Goal: Information Seeking & Learning: Learn about a topic

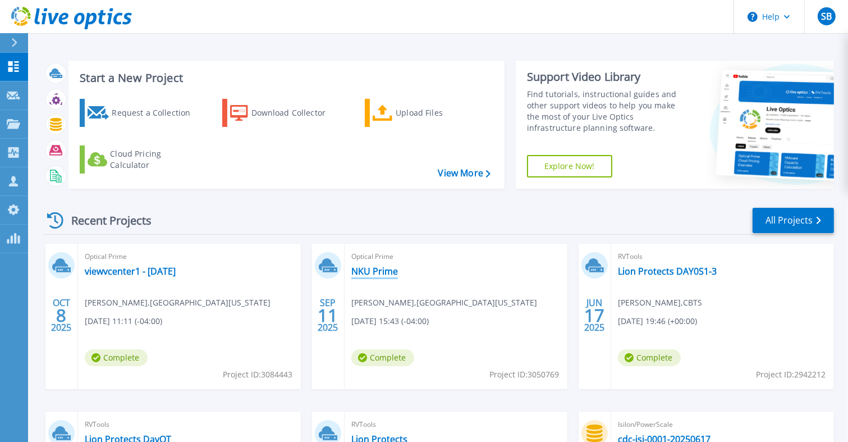
click at [382, 271] on link "NKU Prime" at bounding box center [374, 270] width 47 height 11
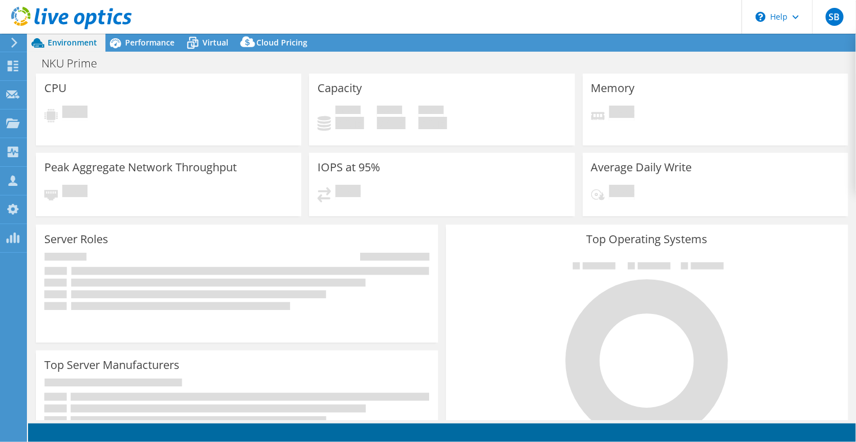
select select "USD"
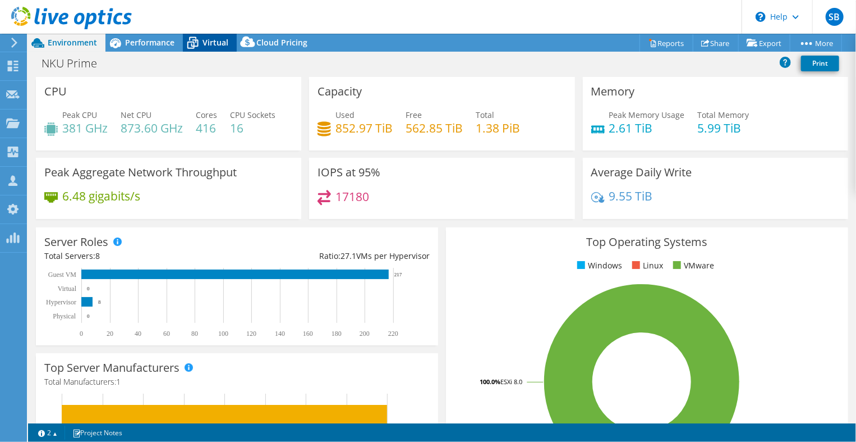
click at [216, 43] on span "Virtual" at bounding box center [216, 42] width 26 height 11
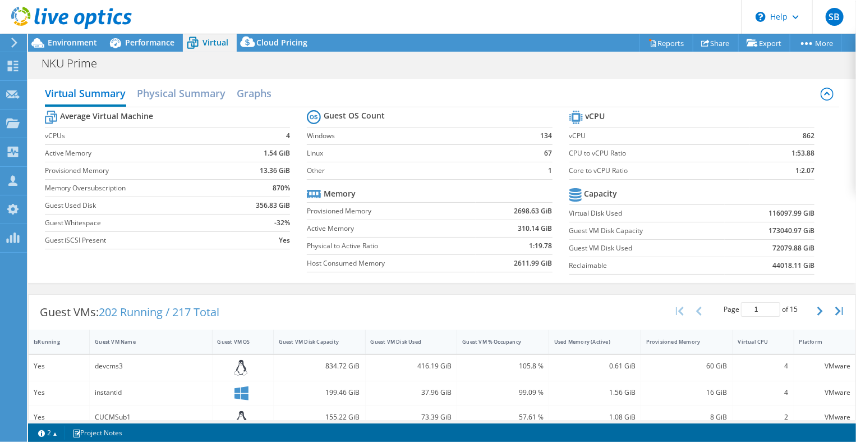
scroll to position [56, 0]
click at [209, 88] on h2 "Physical Summary" at bounding box center [181, 94] width 89 height 25
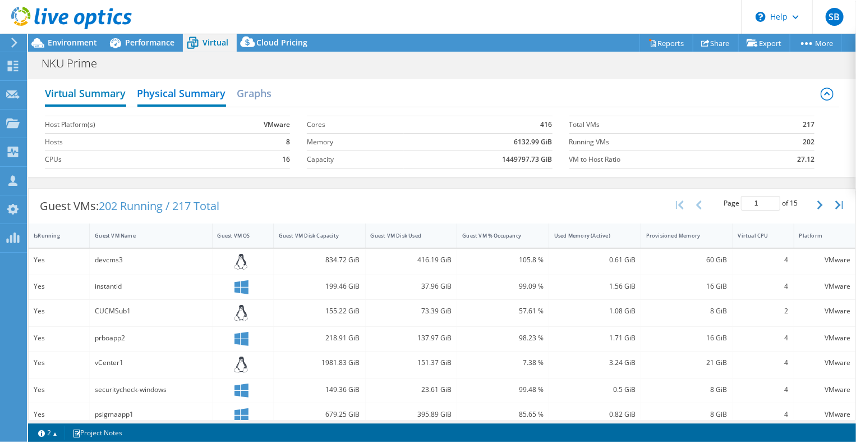
click at [107, 99] on h2 "Virtual Summary" at bounding box center [85, 94] width 81 height 25
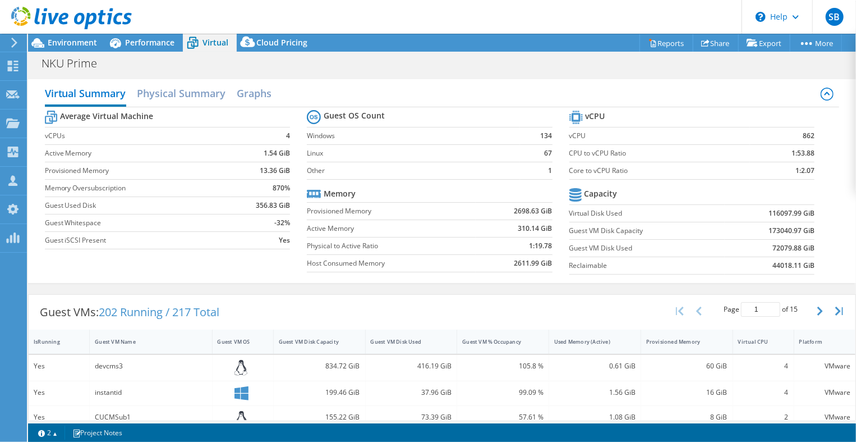
scroll to position [168, 0]
click at [144, 48] on div "Performance" at bounding box center [144, 43] width 77 height 18
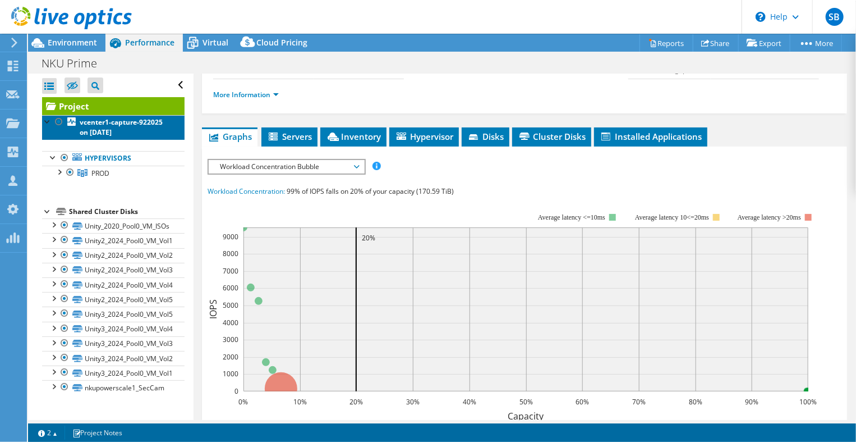
click at [115, 123] on b "vcenter1-capture-922025 on [DATE]" at bounding box center [121, 127] width 83 height 20
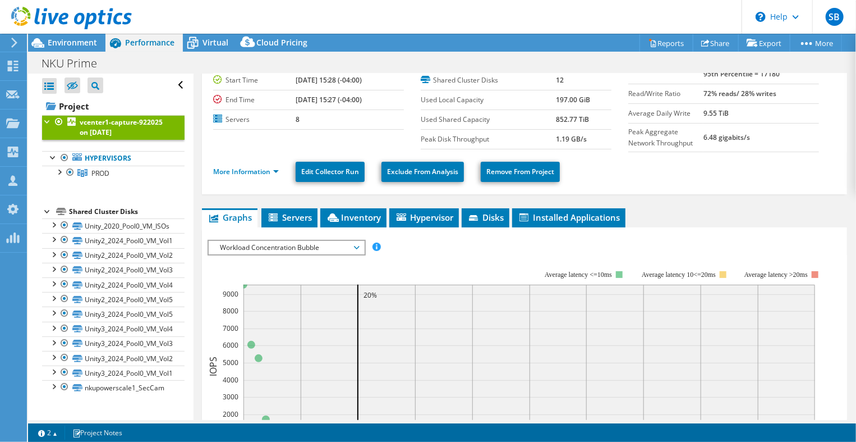
scroll to position [0, 0]
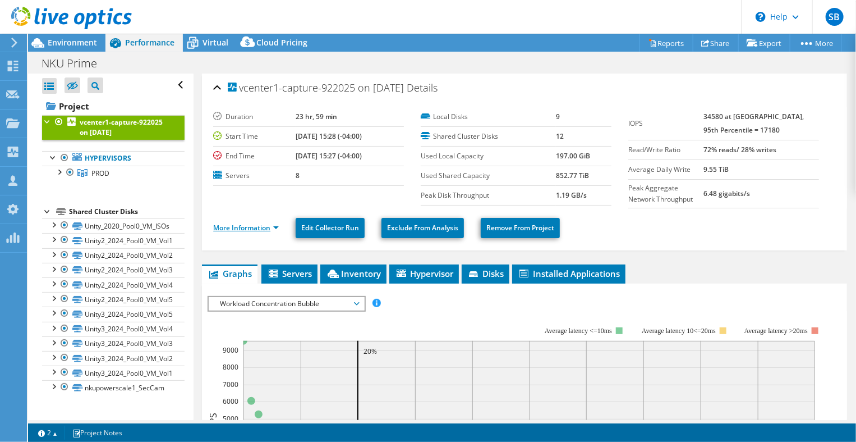
click at [278, 223] on link "More Information" at bounding box center [246, 228] width 66 height 10
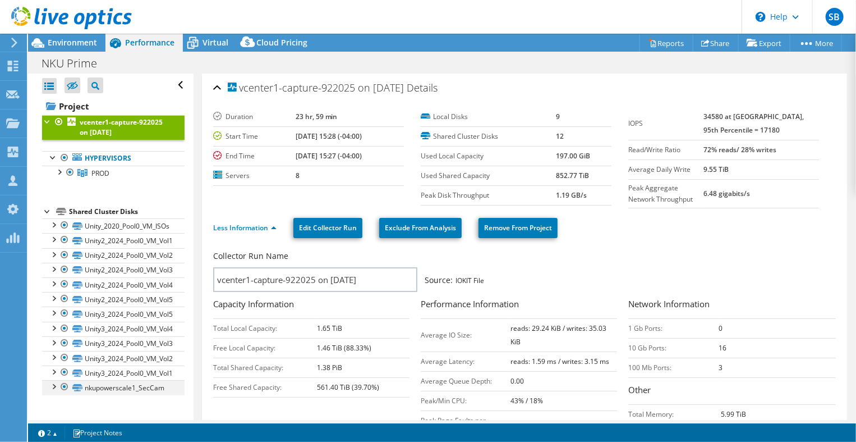
click at [62, 385] on div at bounding box center [64, 386] width 11 height 13
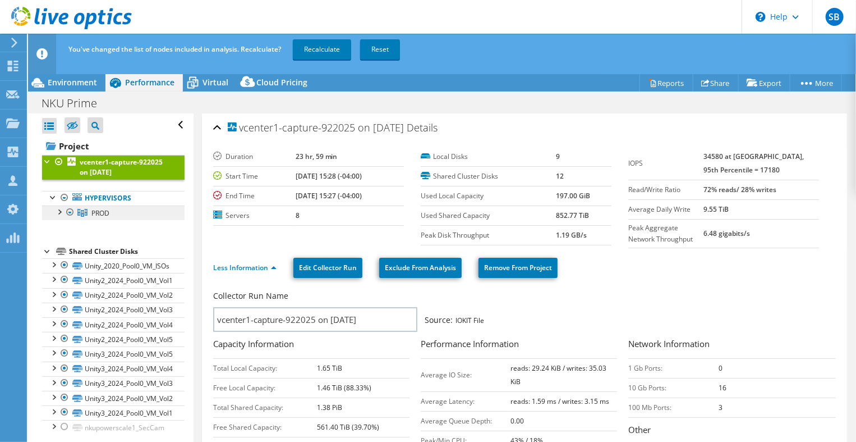
click at [116, 215] on link "PROD" at bounding box center [113, 212] width 143 height 15
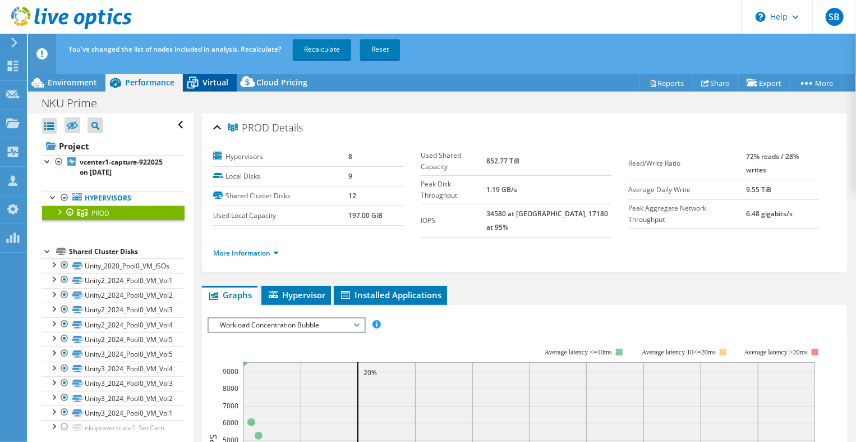
click at [209, 78] on span "Virtual" at bounding box center [216, 82] width 26 height 11
